Goal: Information Seeking & Learning: Learn about a topic

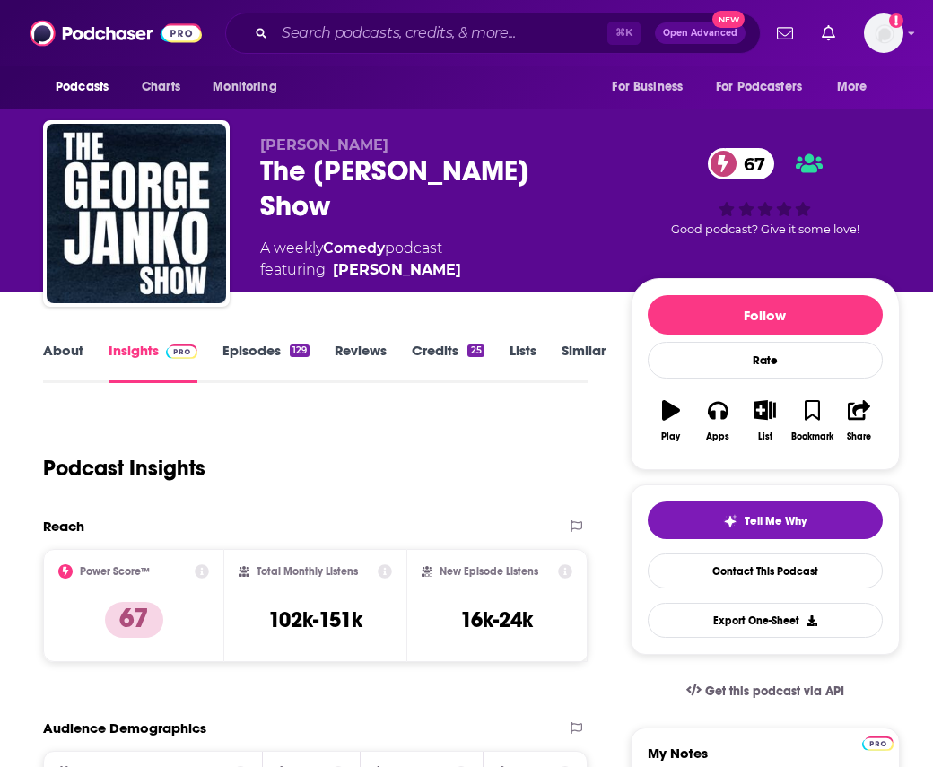
click at [252, 351] on link "Episodes 129" at bounding box center [265, 362] width 87 height 41
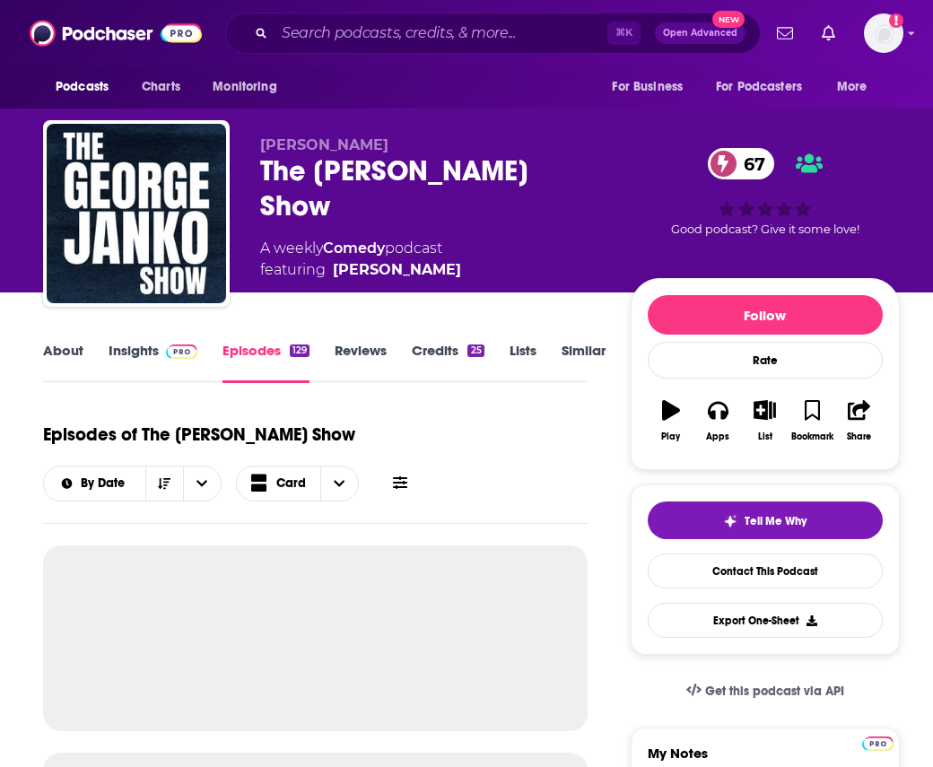
click at [74, 342] on link "About" at bounding box center [63, 362] width 40 height 41
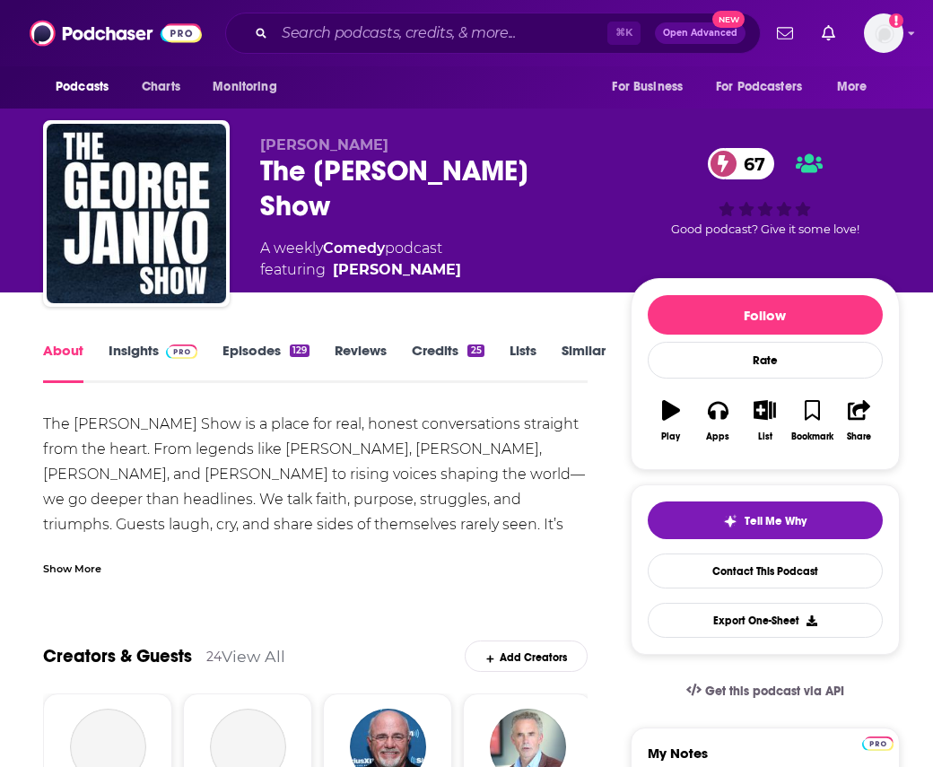
click at [94, 556] on div "Show More" at bounding box center [315, 561] width 544 height 30
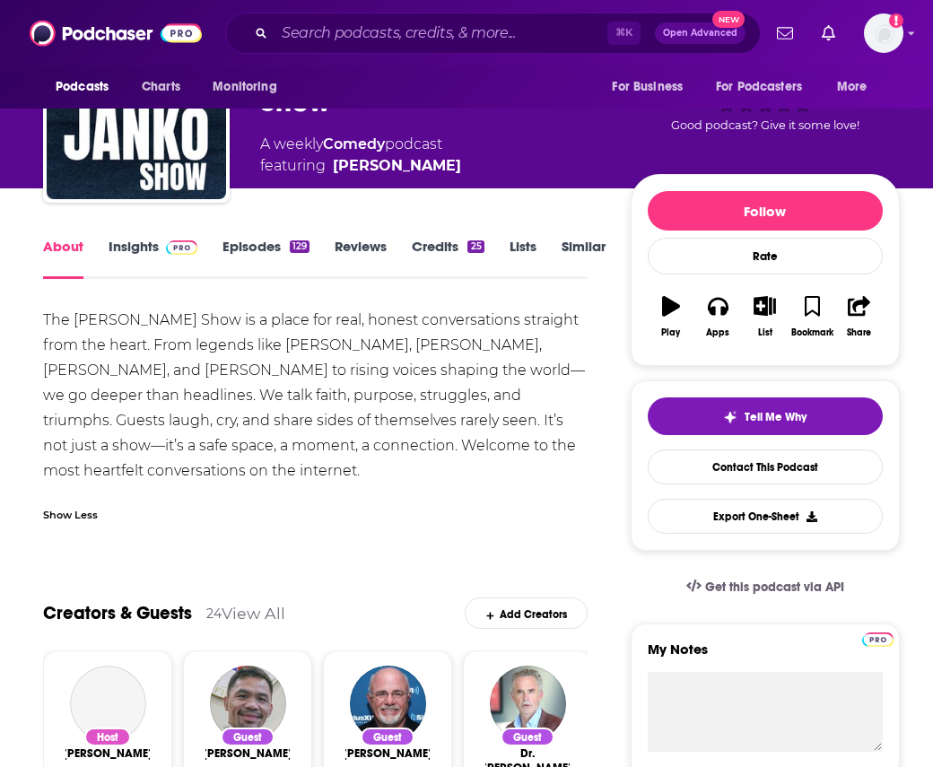
scroll to position [120, 0]
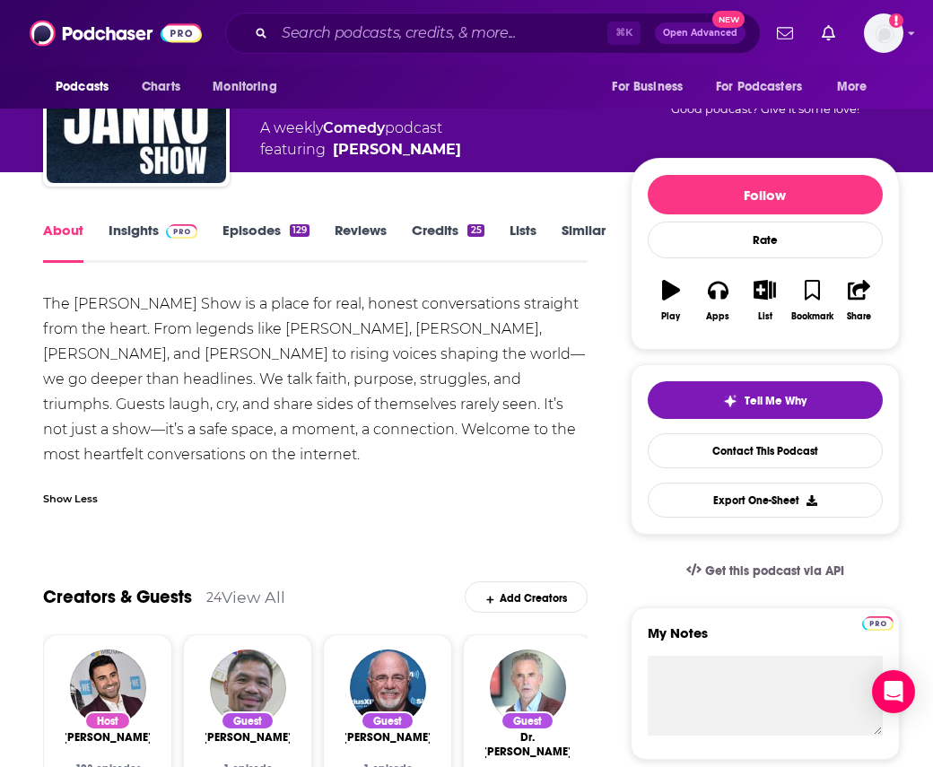
click at [269, 229] on link "Episodes 129" at bounding box center [265, 242] width 87 height 41
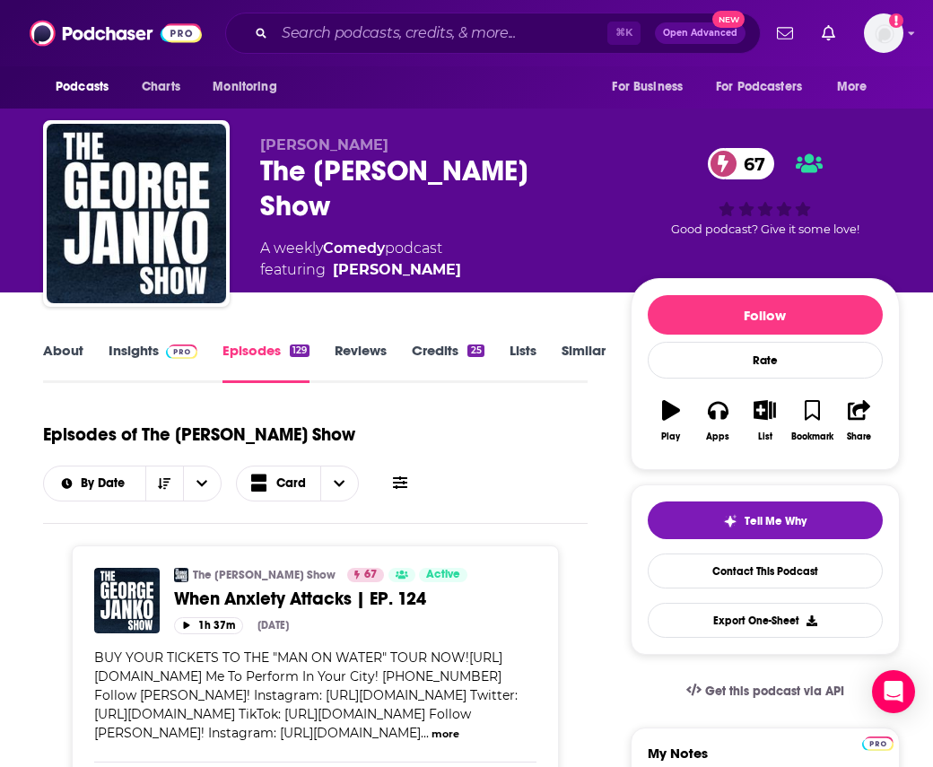
click at [67, 351] on link "About" at bounding box center [63, 362] width 40 height 41
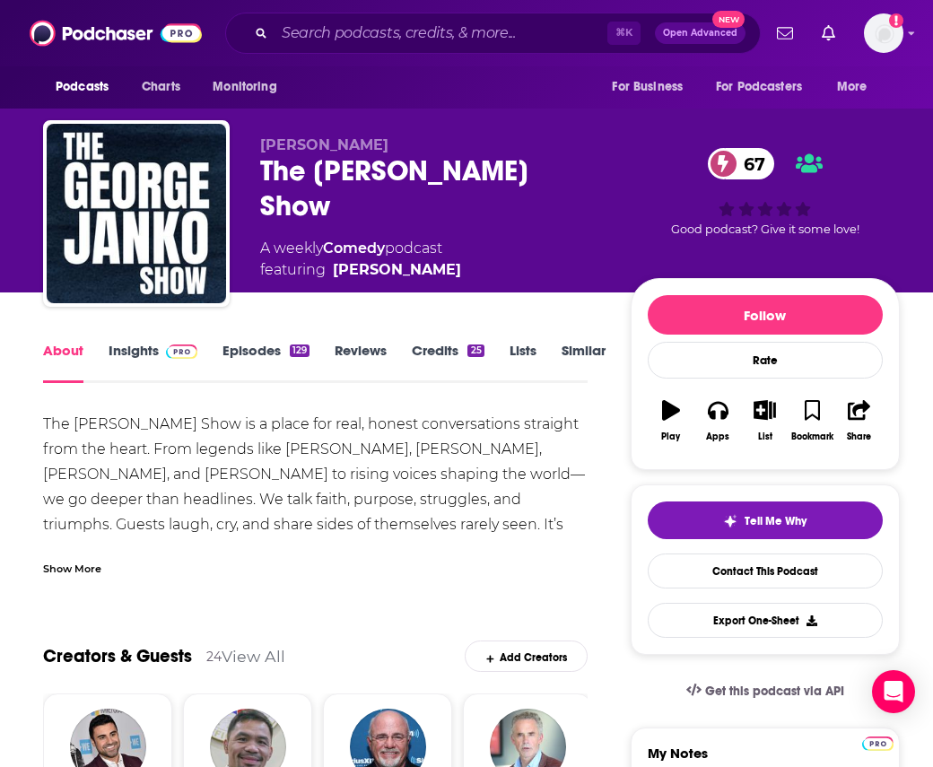
click at [244, 357] on link "Episodes 129" at bounding box center [265, 362] width 87 height 41
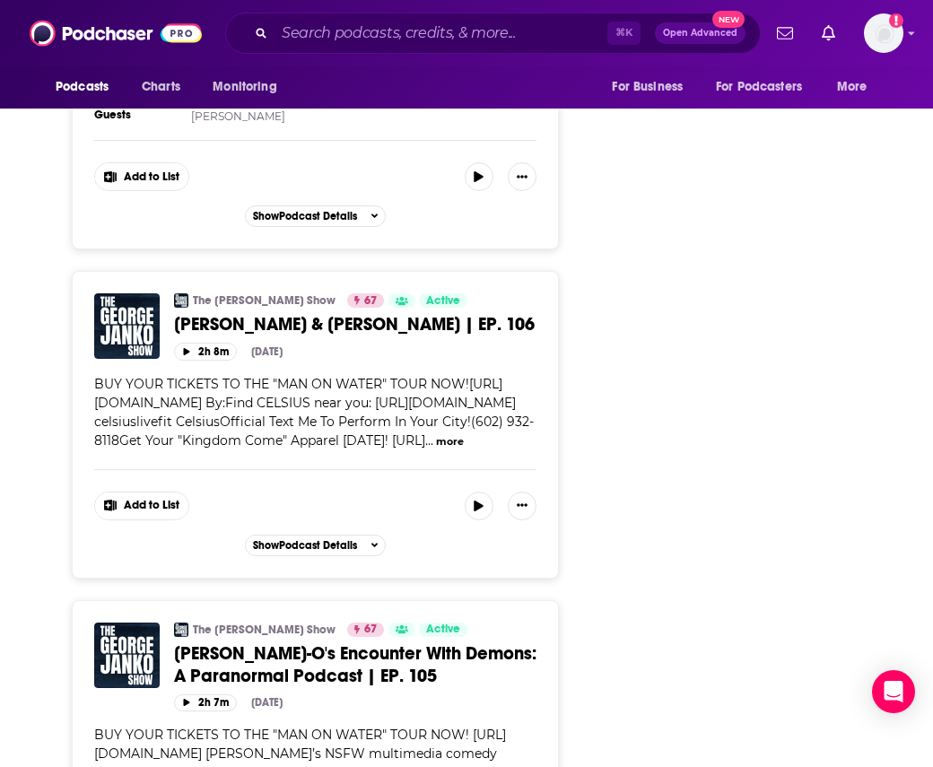
scroll to position [7471, 0]
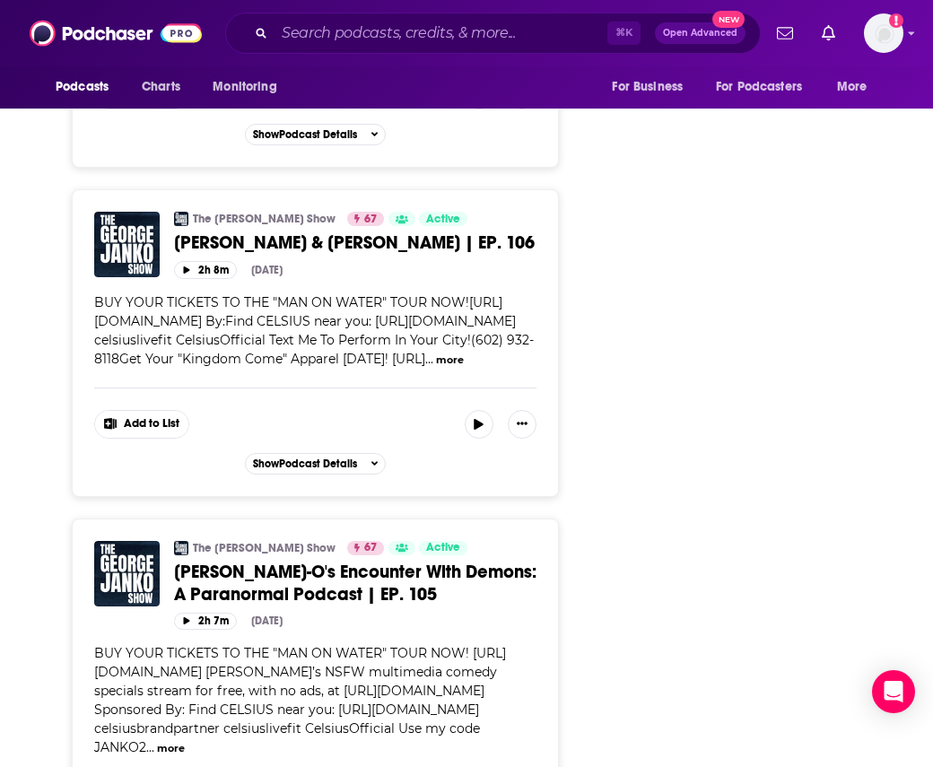
click at [378, 62] on div "Podcasts Charts Monitoring ⌘ K Open Advanced New For Business For Podcasters Mo…" at bounding box center [466, 33] width 933 height 66
click at [376, 36] on input "Search podcasts, credits, & more..." at bounding box center [440, 33] width 333 height 29
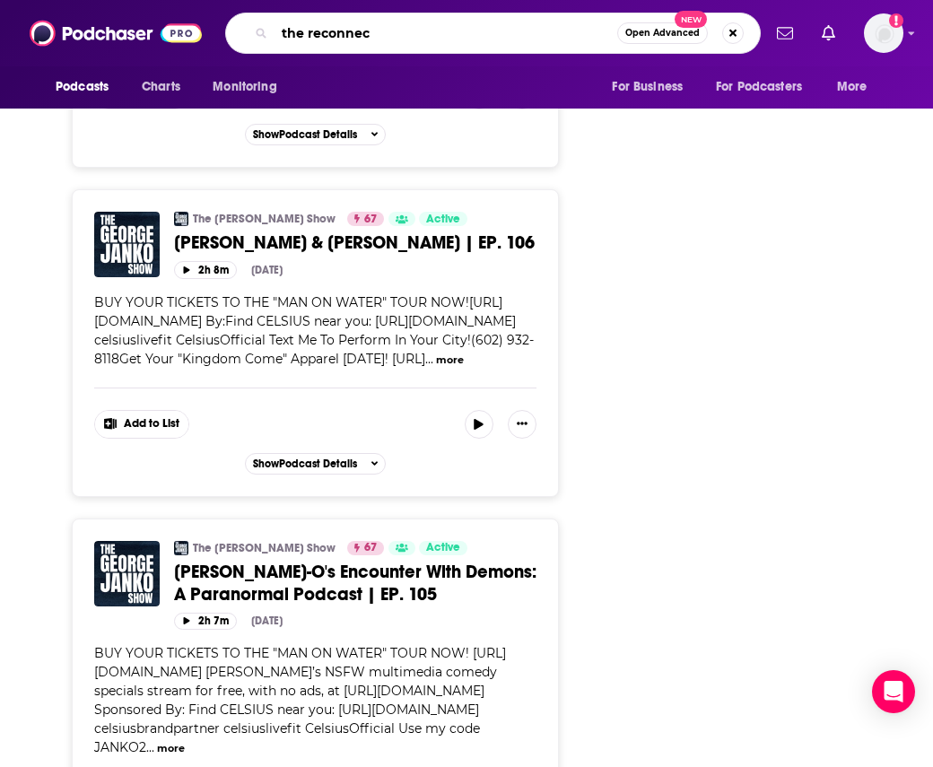
type input "the reconnect"
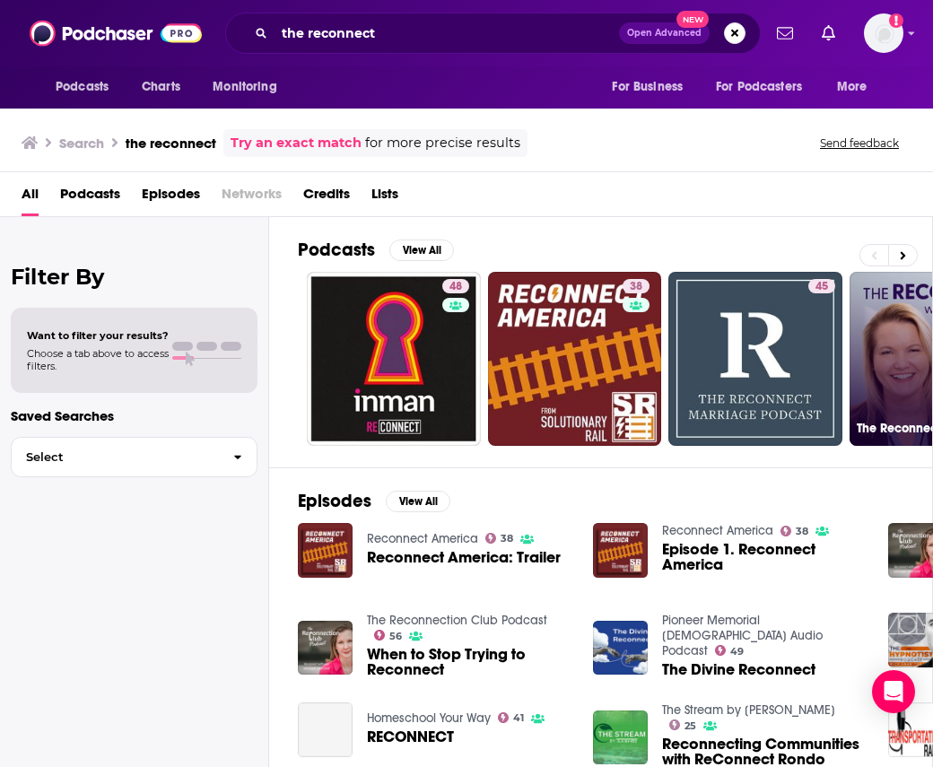
click at [879, 358] on link "48 The Reconnect with [PERSON_NAME]" at bounding box center [936, 359] width 174 height 174
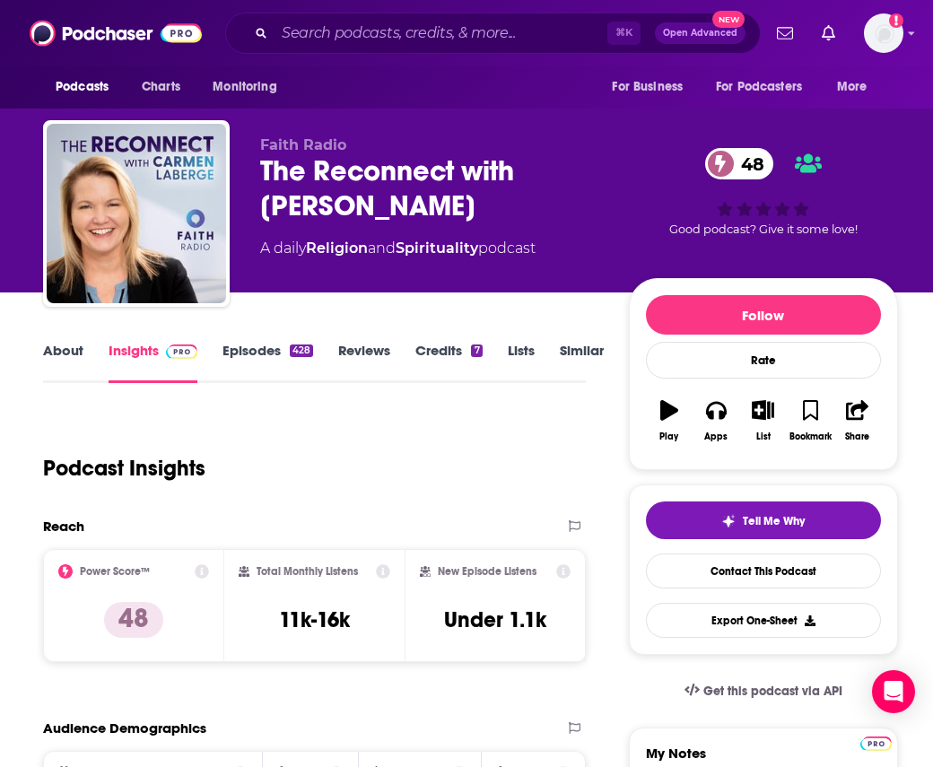
click at [57, 347] on link "About" at bounding box center [63, 362] width 40 height 41
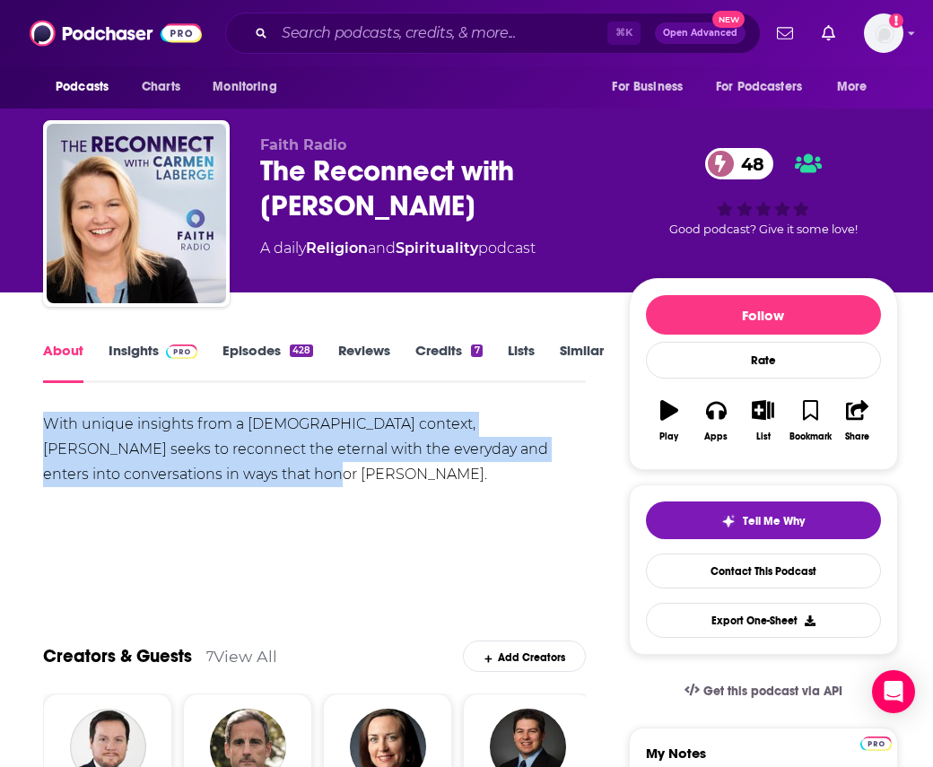
drag, startPoint x: 45, startPoint y: 416, endPoint x: 239, endPoint y: 489, distance: 207.7
copy div "With unique insights from a [DEMOGRAPHIC_DATA] context, [PERSON_NAME] seeks to …"
click at [135, 352] on link "Insights" at bounding box center [153, 362] width 89 height 41
